Goal: Transaction & Acquisition: Purchase product/service

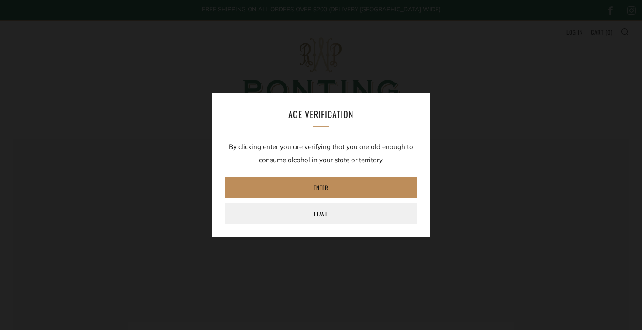
click at [385, 186] on link "Enter" at bounding box center [321, 187] width 192 height 21
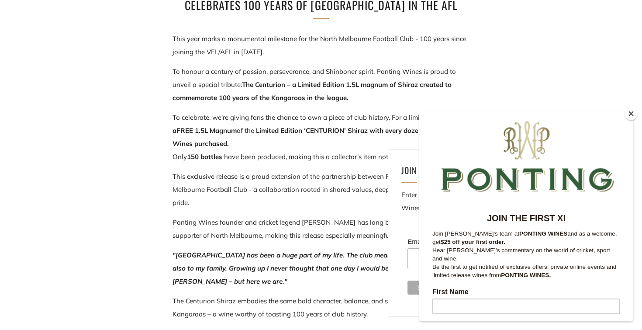
scroll to position [301, 0]
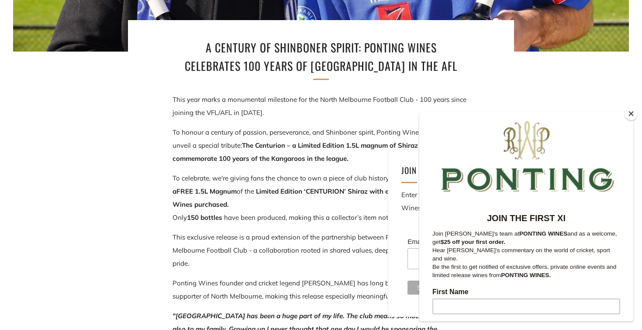
click at [633, 114] on button "Close" at bounding box center [630, 113] width 13 height 13
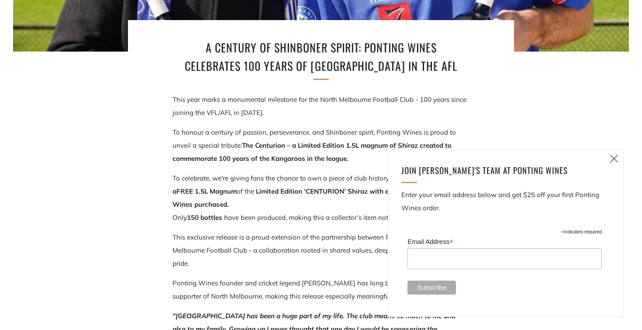
click at [554, 91] on section "A Century of Shinboner Spirit: Ponting Wines Celebrates 100 Years of North Melb…" at bounding box center [321, 193] width 642 height 710
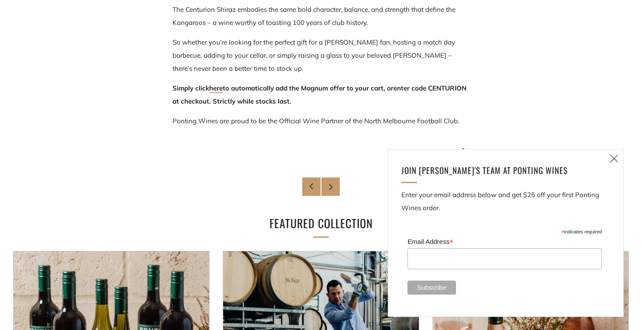
scroll to position [654, 0]
click at [218, 92] on link "here" at bounding box center [216, 87] width 14 height 9
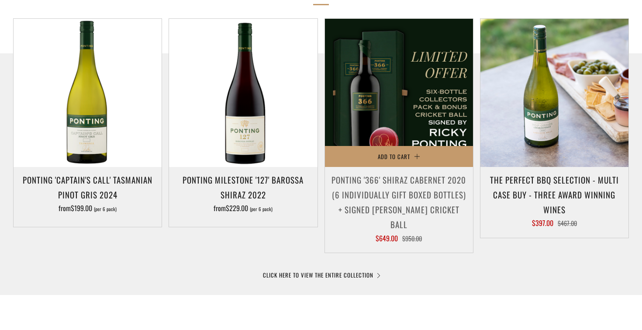
scroll to position [459, 0]
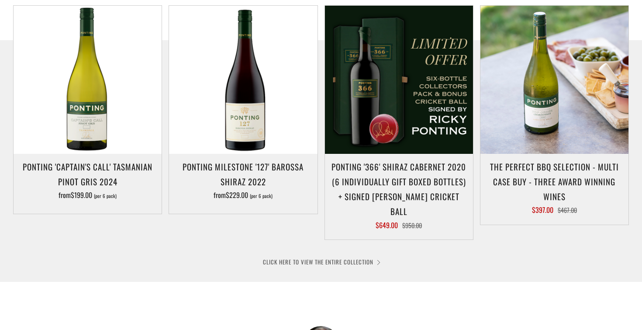
click at [367, 257] on link "CLICK HERE TO VIEW THE ENTIRE COLLECTION" at bounding box center [321, 261] width 116 height 9
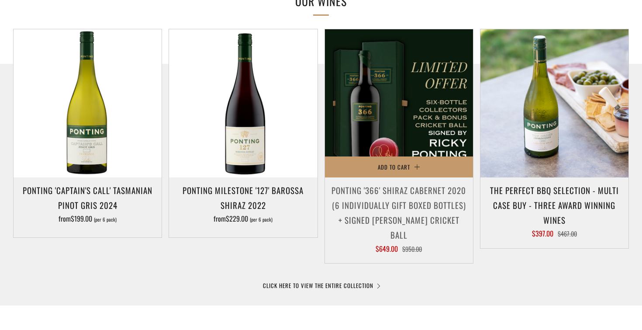
scroll to position [385, 0]
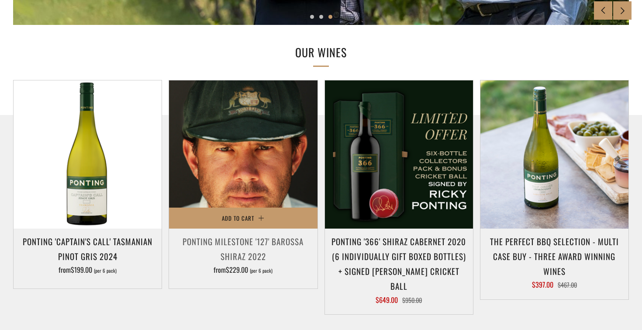
click at [229, 140] on img at bounding box center [243, 154] width 148 height 148
